Goal: Check status: Check status

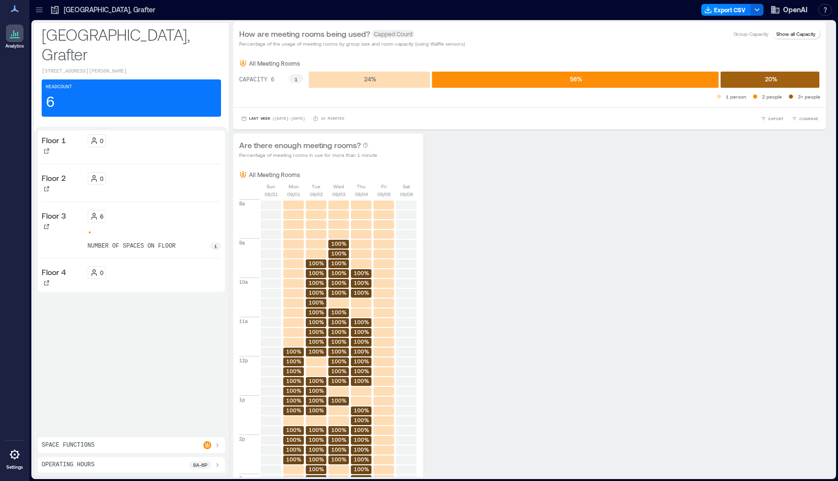
click at [111, 81] on div "Headcount 6" at bounding box center [131, 97] width 179 height 37
click at [17, 31] on icon at bounding box center [15, 33] width 12 height 12
click at [40, 8] on icon at bounding box center [39, 10] width 10 height 10
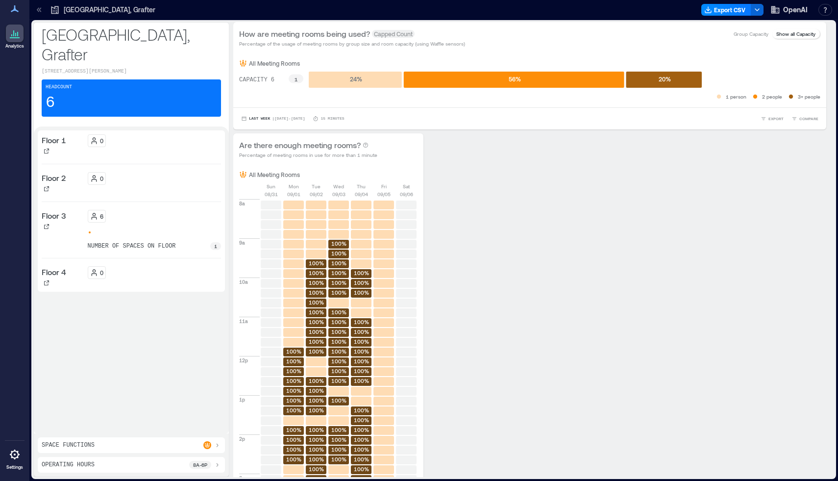
click at [82, 102] on p "[GEOGRAPHIC_DATA] Fora [GEOGRAPHIC_DATA]" at bounding box center [92, 99] width 82 height 8
click at [84, 185] on p "San Francisco MB1" at bounding box center [92, 189] width 82 height 8
click at [86, 276] on p "San Francisco MB2" at bounding box center [92, 280] width 82 height 8
click at [54, 65] on p "4 Floors" at bounding box center [92, 63] width 82 height 8
click at [29, 403] on div "My Spaces [GEOGRAPHIC_DATA] 4 Floors Building Analytics Floor 1 Floor 2 Floor 3…" at bounding box center [29, 240] width 0 height 481
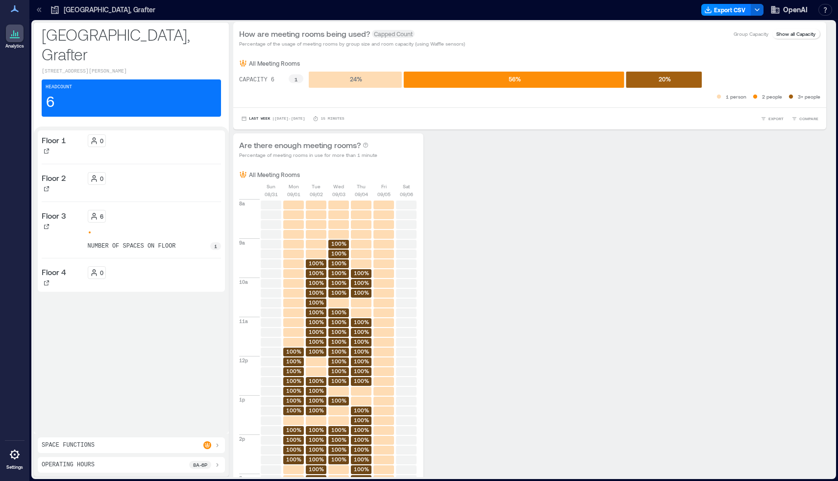
click at [12, 33] on icon at bounding box center [15, 33] width 12 height 12
click at [55, 7] on p "My Spaces" at bounding box center [88, 9] width 106 height 10
click at [44, 10] on icon at bounding box center [39, 10] width 10 height 10
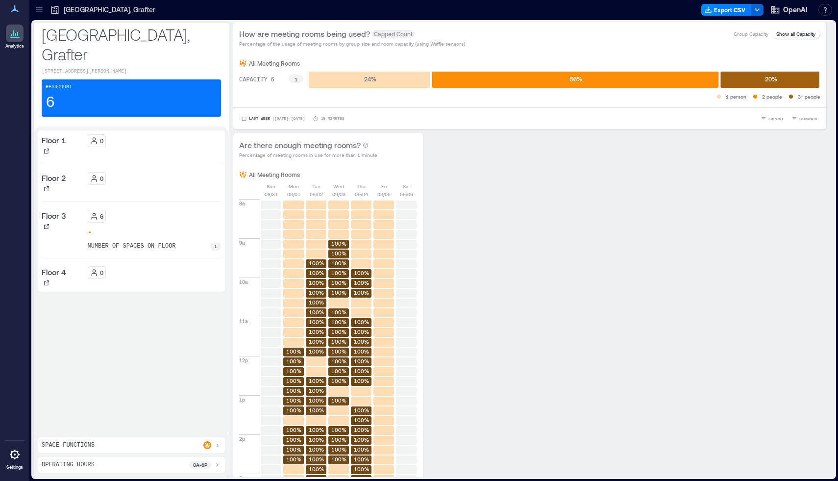
click at [38, 10] on icon at bounding box center [39, 10] width 10 height 10
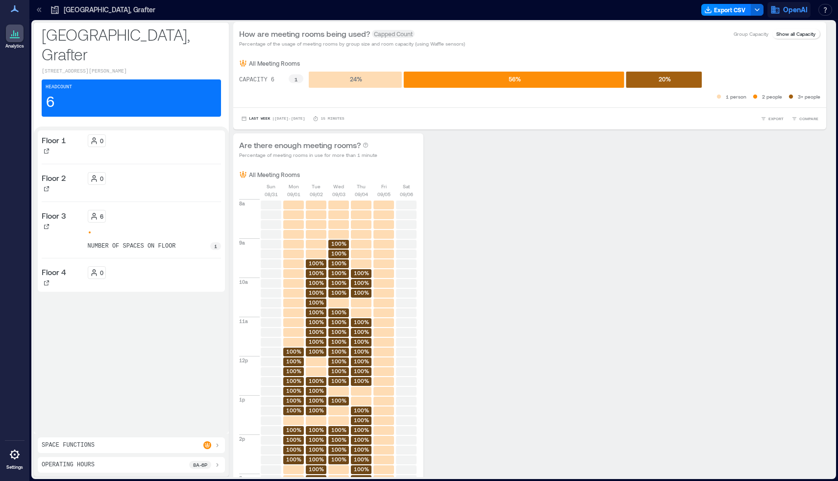
click at [788, 8] on span "OpenAI" at bounding box center [795, 10] width 25 height 10
click at [755, 52] on button "Your account" at bounding box center [760, 48] width 95 height 10
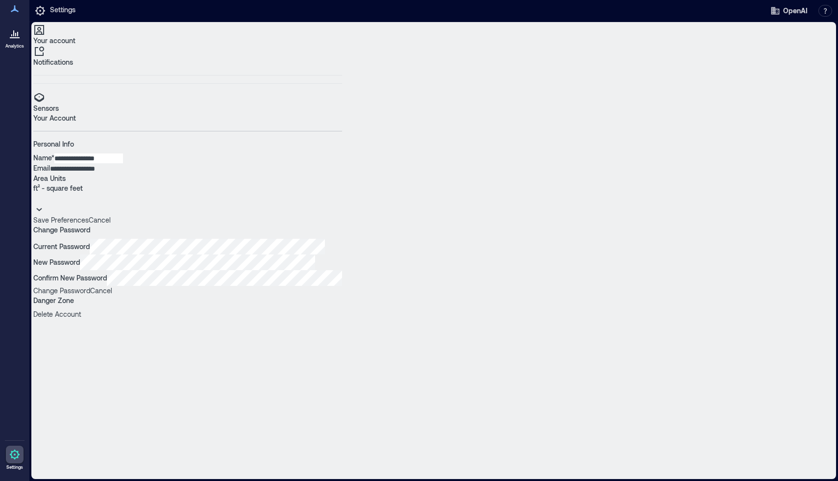
click at [64, 103] on p "Sensors" at bounding box center [187, 108] width 309 height 10
